Goal: Task Accomplishment & Management: Use online tool/utility

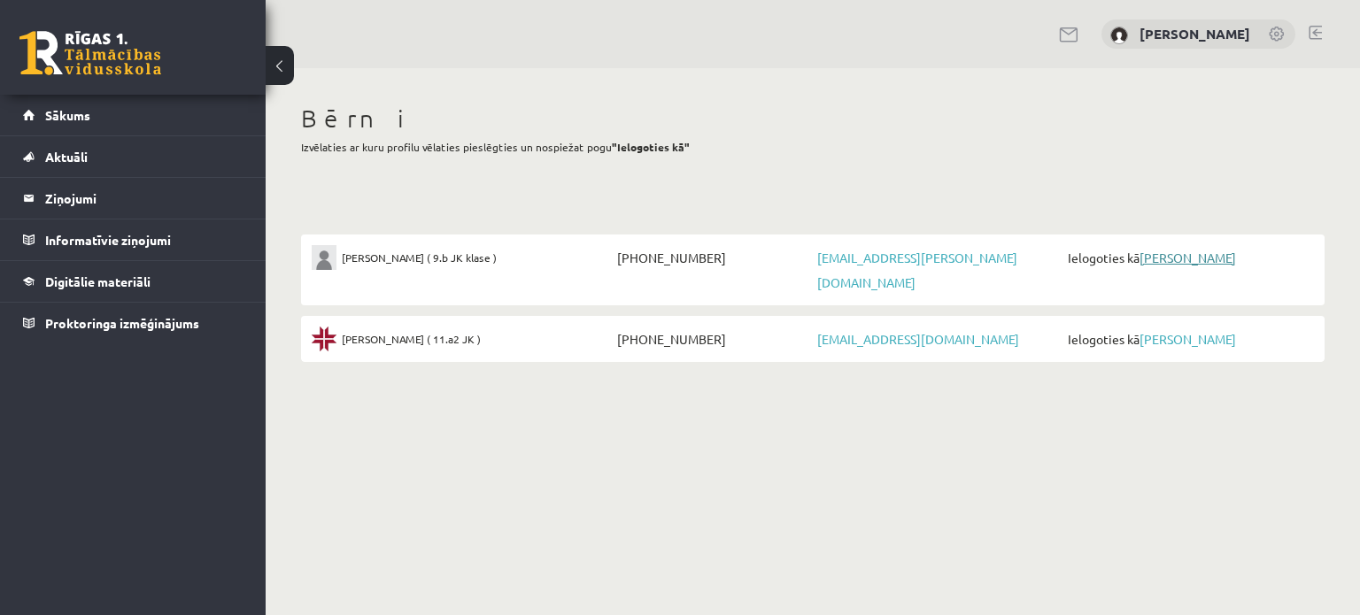
click at [1178, 258] on link "[PERSON_NAME]" at bounding box center [1187, 258] width 96 height 16
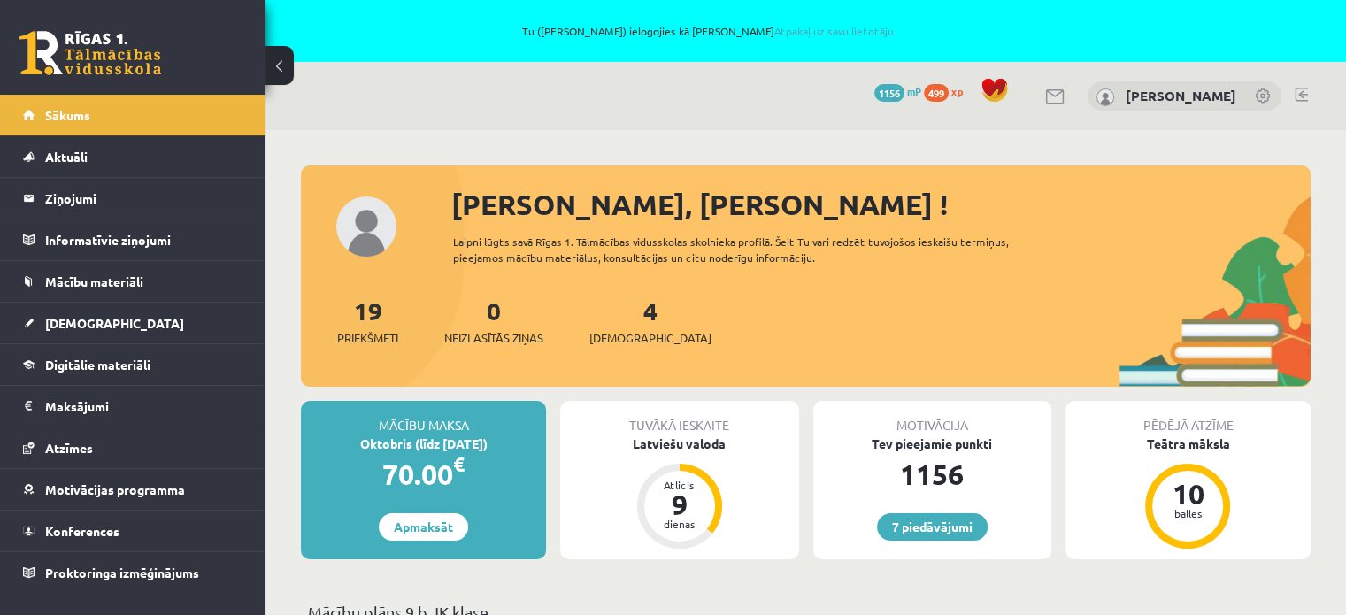
click at [1263, 103] on link at bounding box center [1264, 98] width 18 height 18
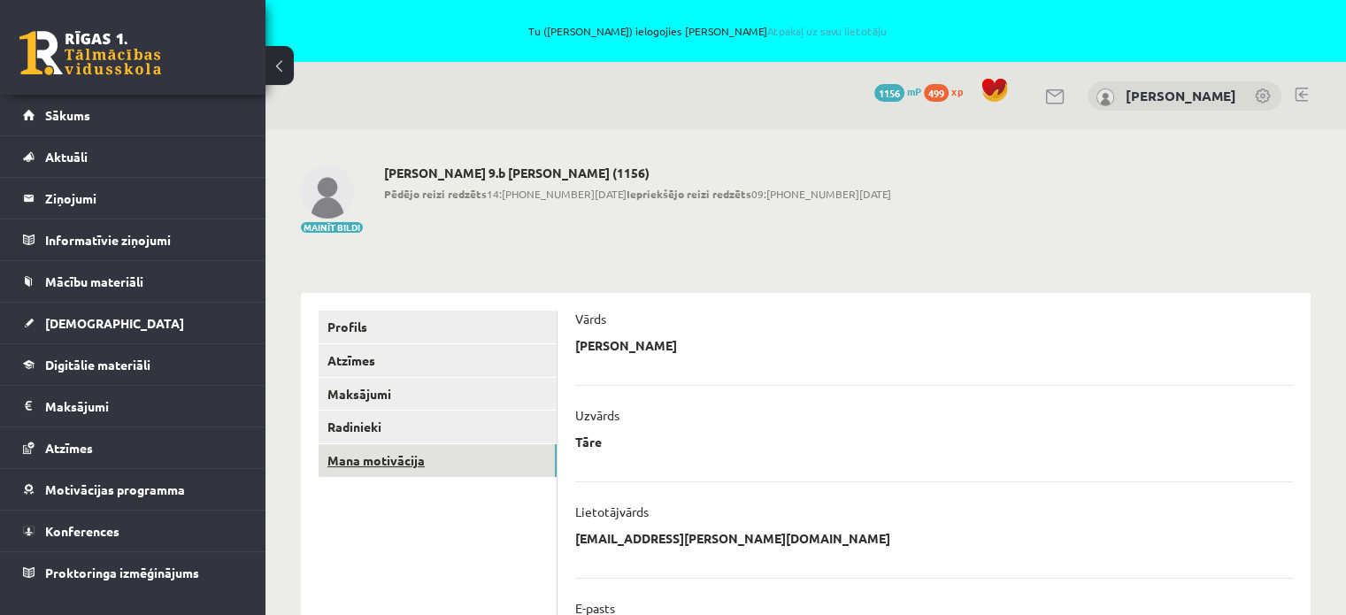
click at [484, 466] on link "Mana motivācija" at bounding box center [438, 460] width 238 height 33
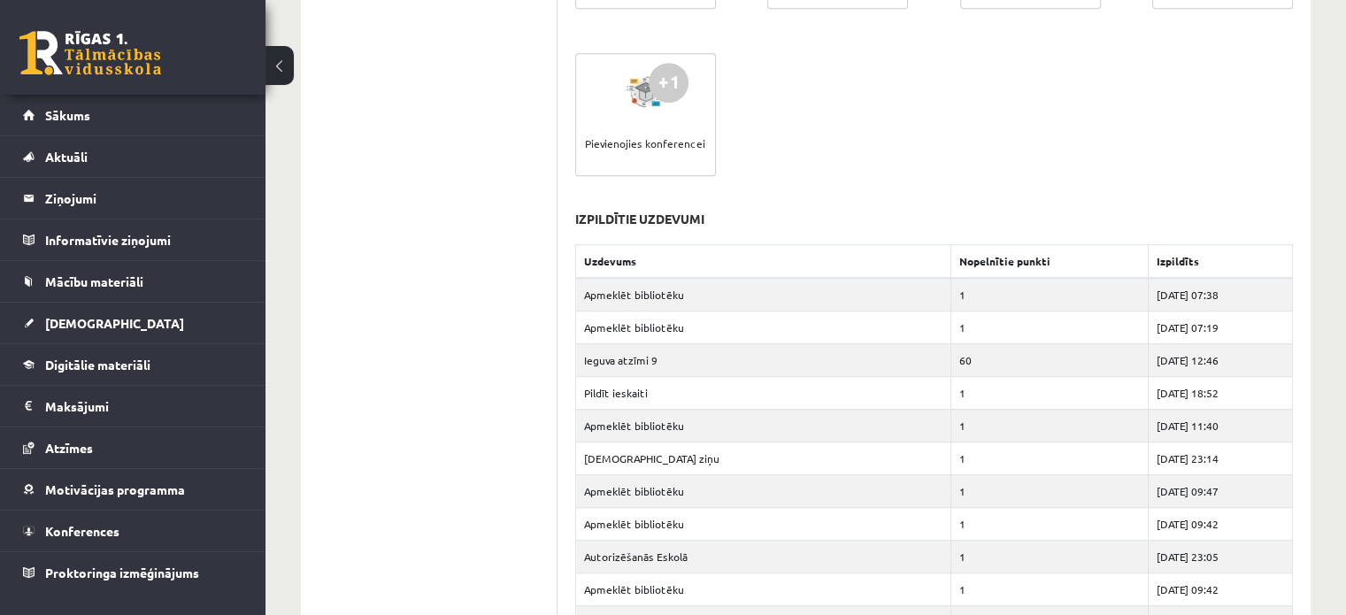
scroll to position [1168, 0]
click at [77, 285] on span "Mācību materiāli" at bounding box center [94, 282] width 98 height 16
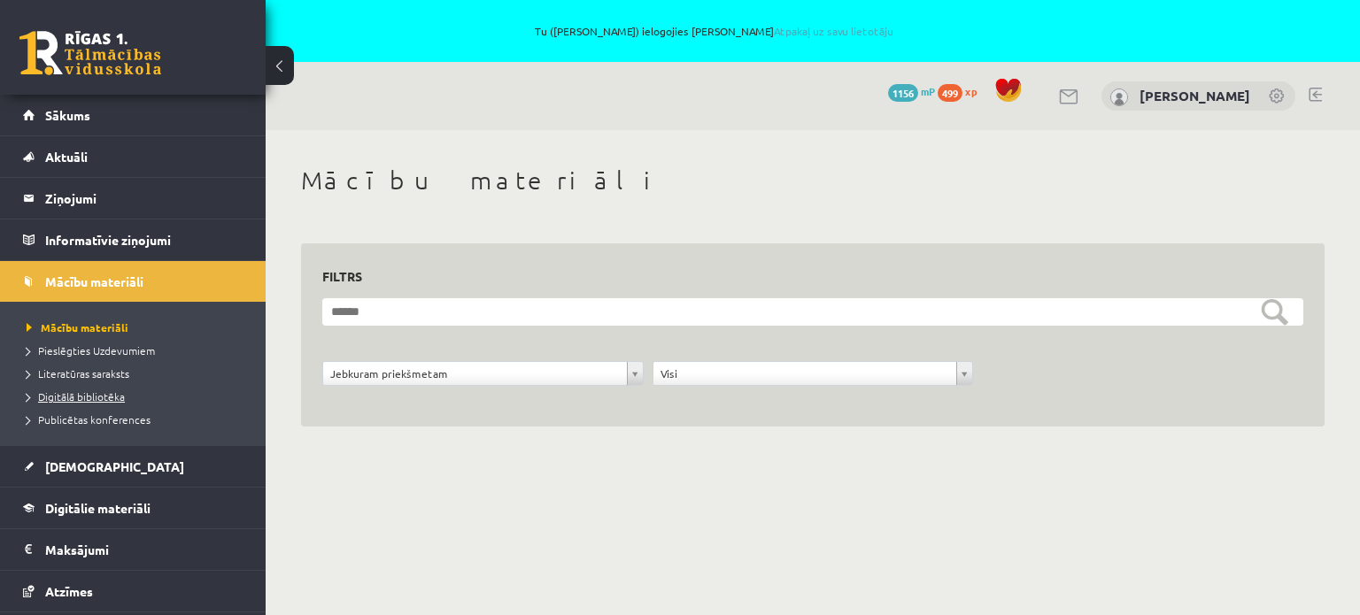
click at [99, 399] on span "Digitālā bibliotēka" at bounding box center [76, 396] width 98 height 14
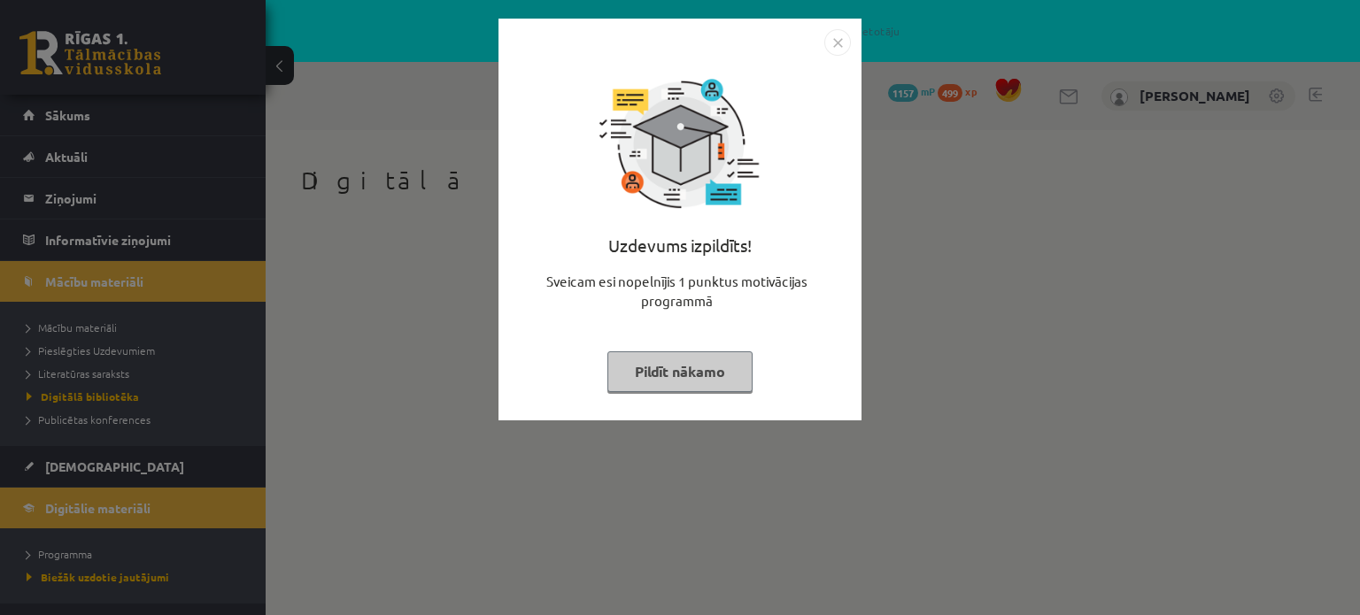
click at [645, 366] on button "Pildīt nākamo" at bounding box center [679, 371] width 145 height 41
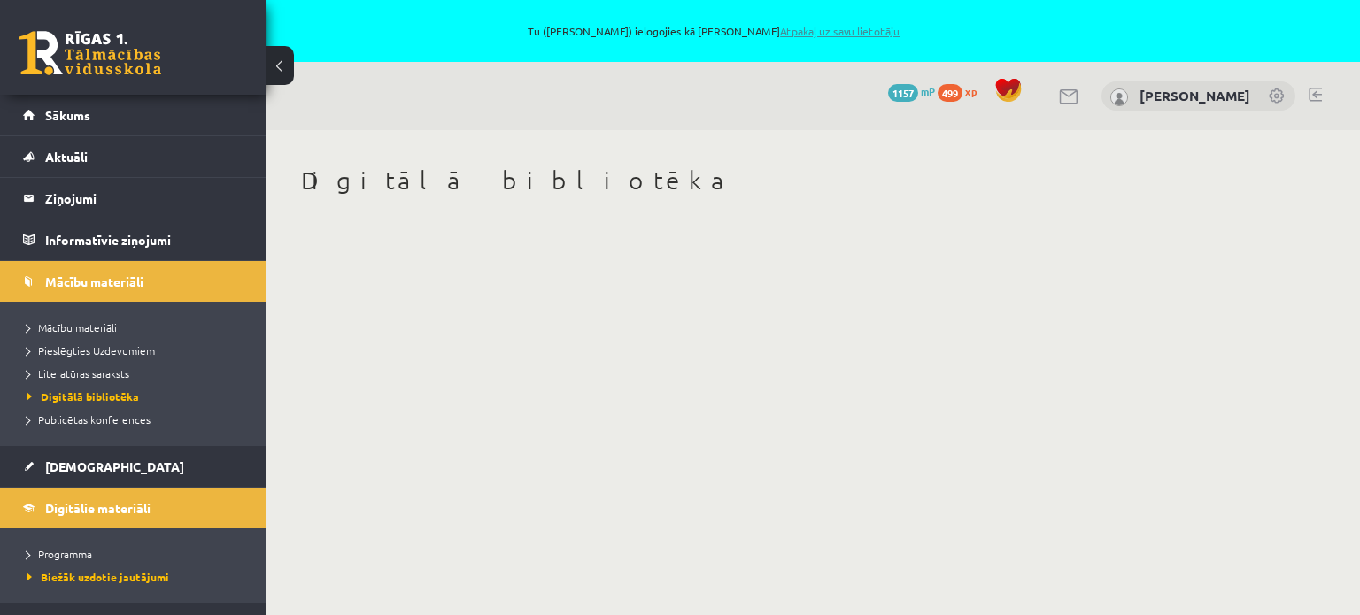
click at [813, 26] on link "Atpakaļ uz savu lietotāju" at bounding box center [839, 31] width 119 height 14
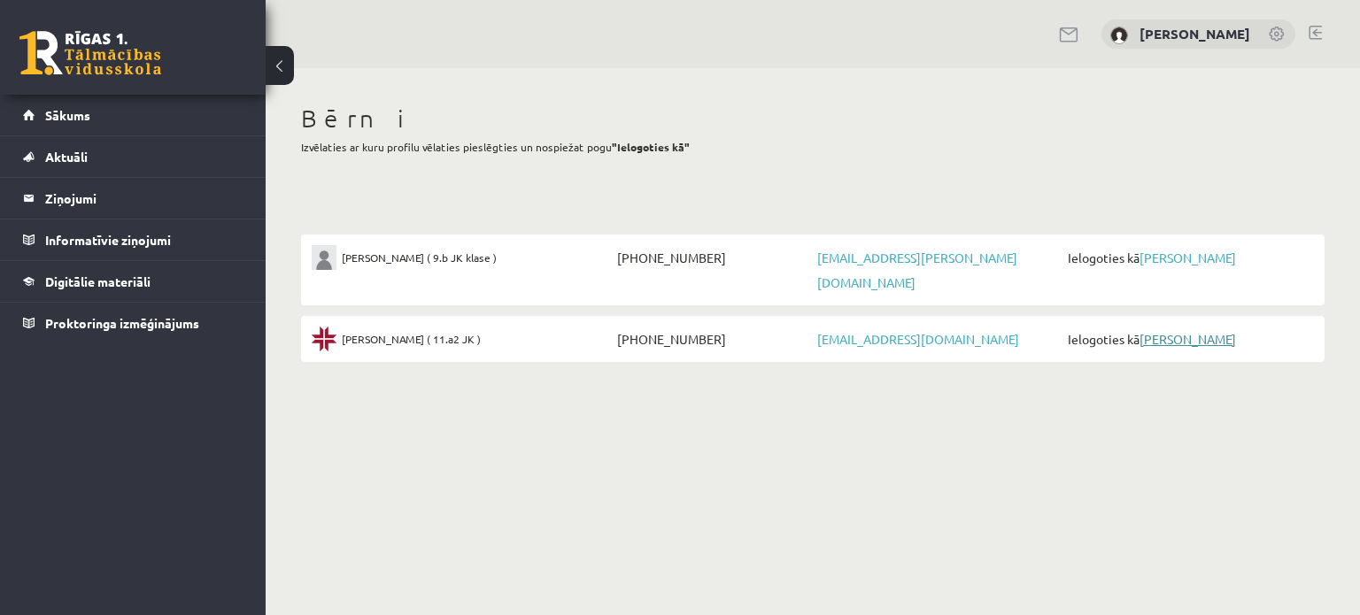
click at [1185, 331] on link "[PERSON_NAME]" at bounding box center [1187, 339] width 96 height 16
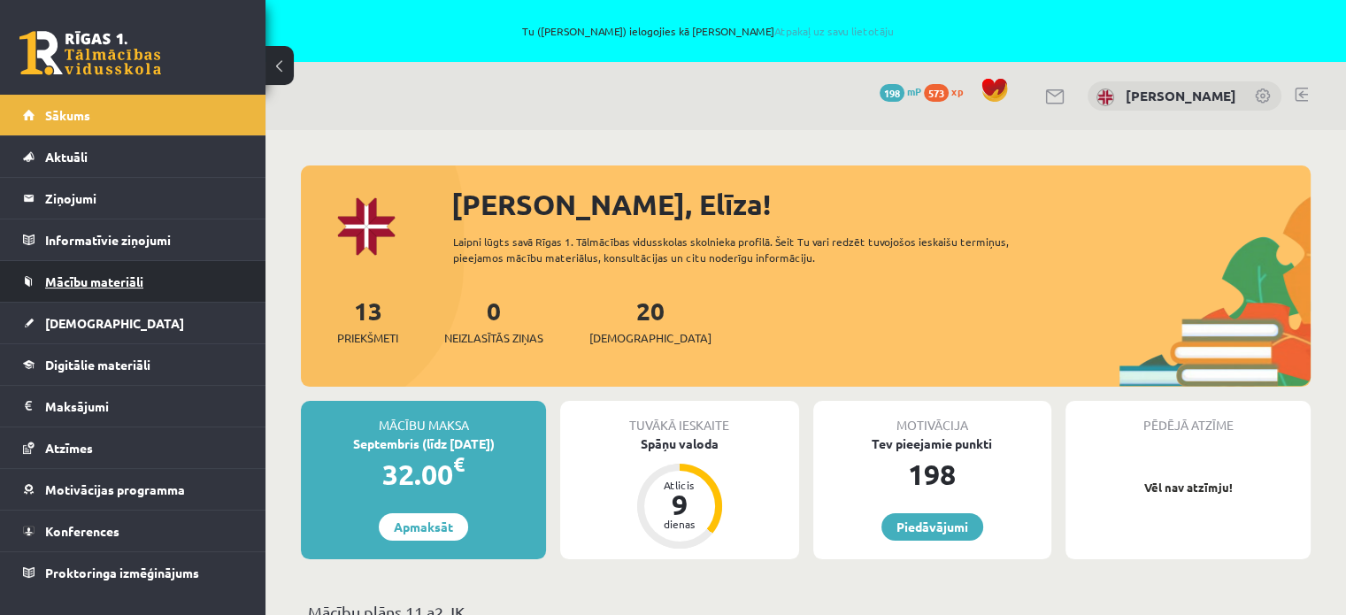
click at [110, 282] on span "Mācību materiāli" at bounding box center [94, 282] width 98 height 16
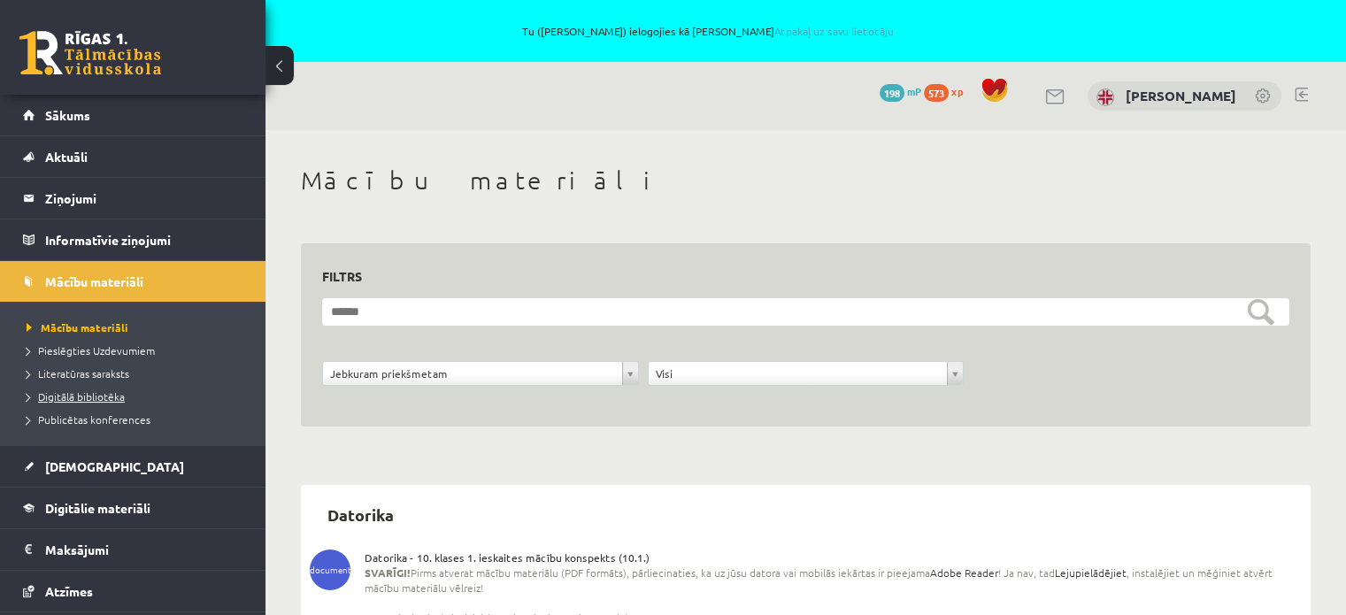
click at [80, 390] on span "Digitālā bibliotēka" at bounding box center [76, 396] width 98 height 14
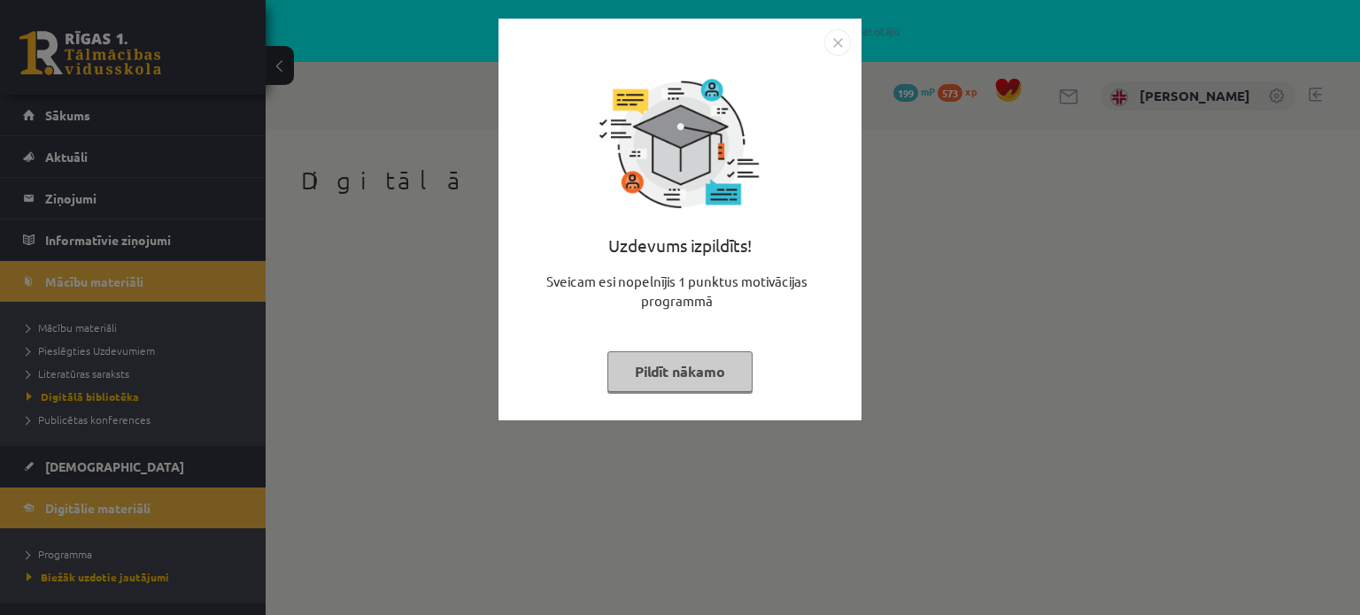
click at [642, 374] on button "Pildīt nākamo" at bounding box center [679, 371] width 145 height 41
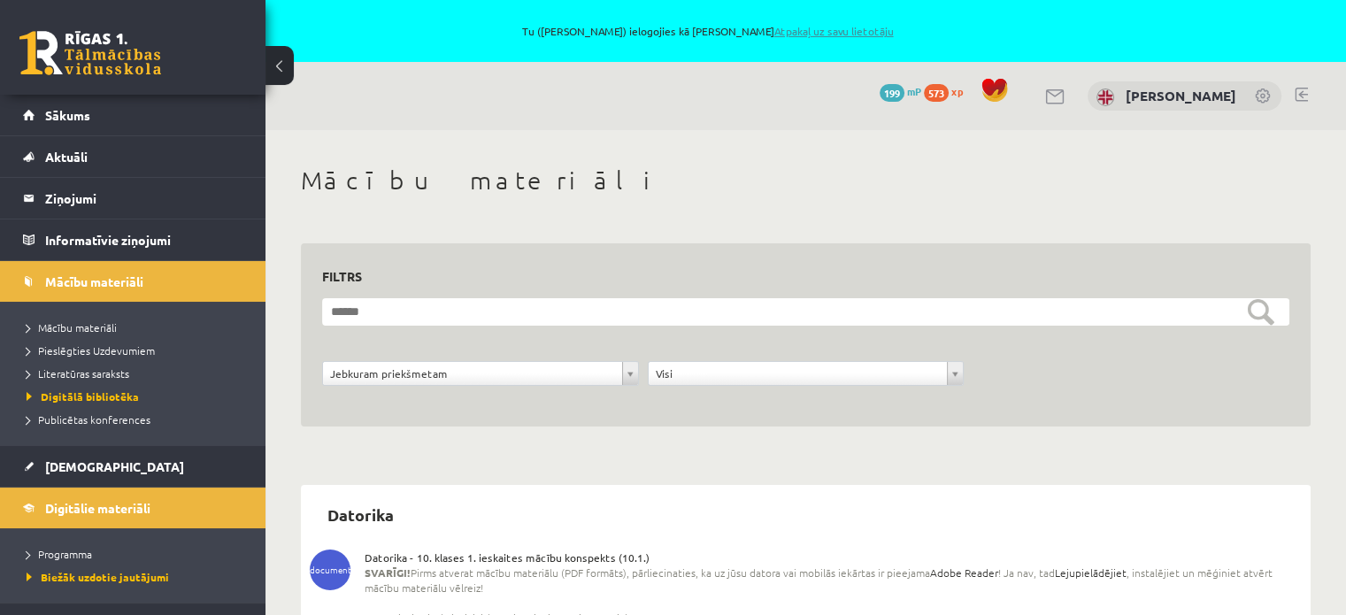
click at [827, 32] on link "Atpakaļ uz savu lietotāju" at bounding box center [833, 31] width 119 height 14
